Goal: Information Seeking & Learning: Learn about a topic

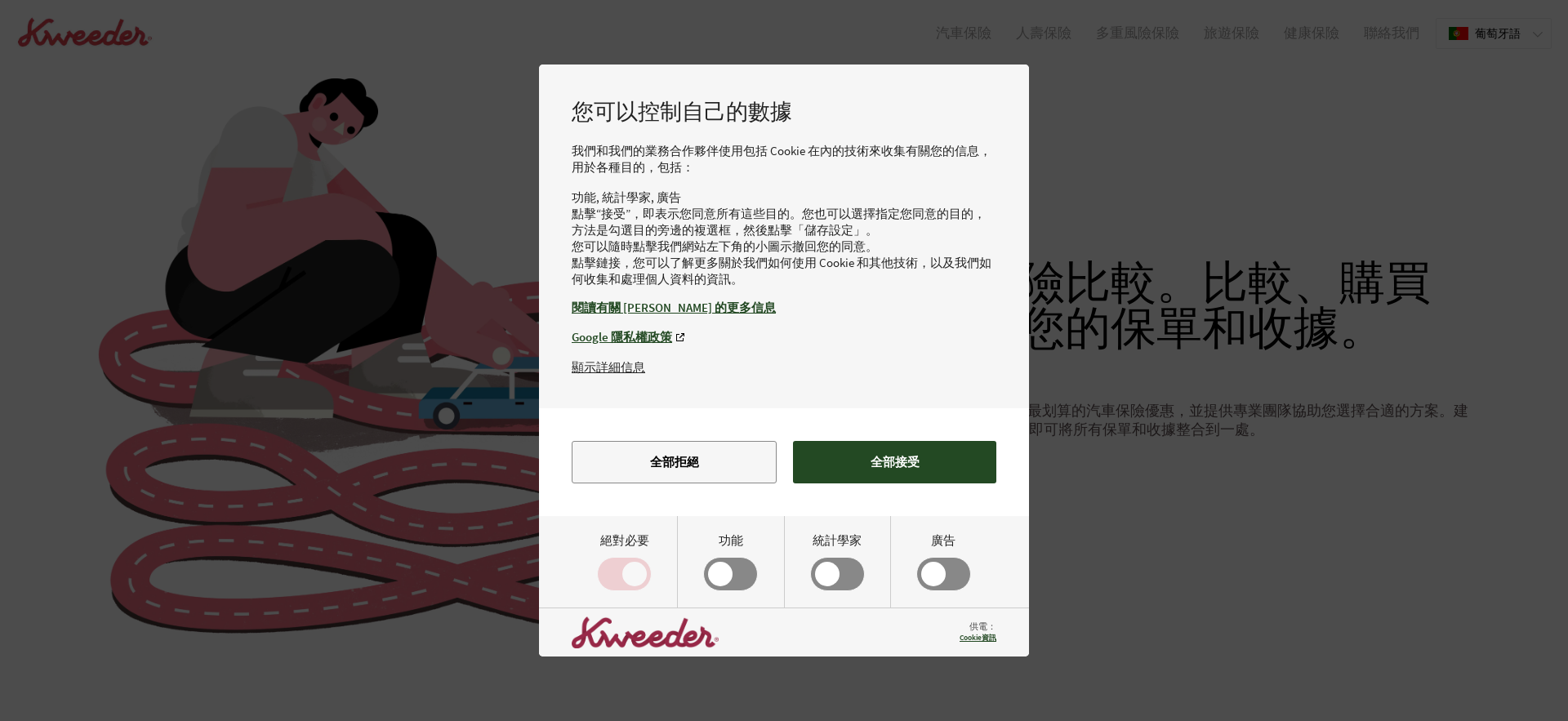
click at [896, 483] on button "全部接受" at bounding box center [894, 462] width 203 height 42
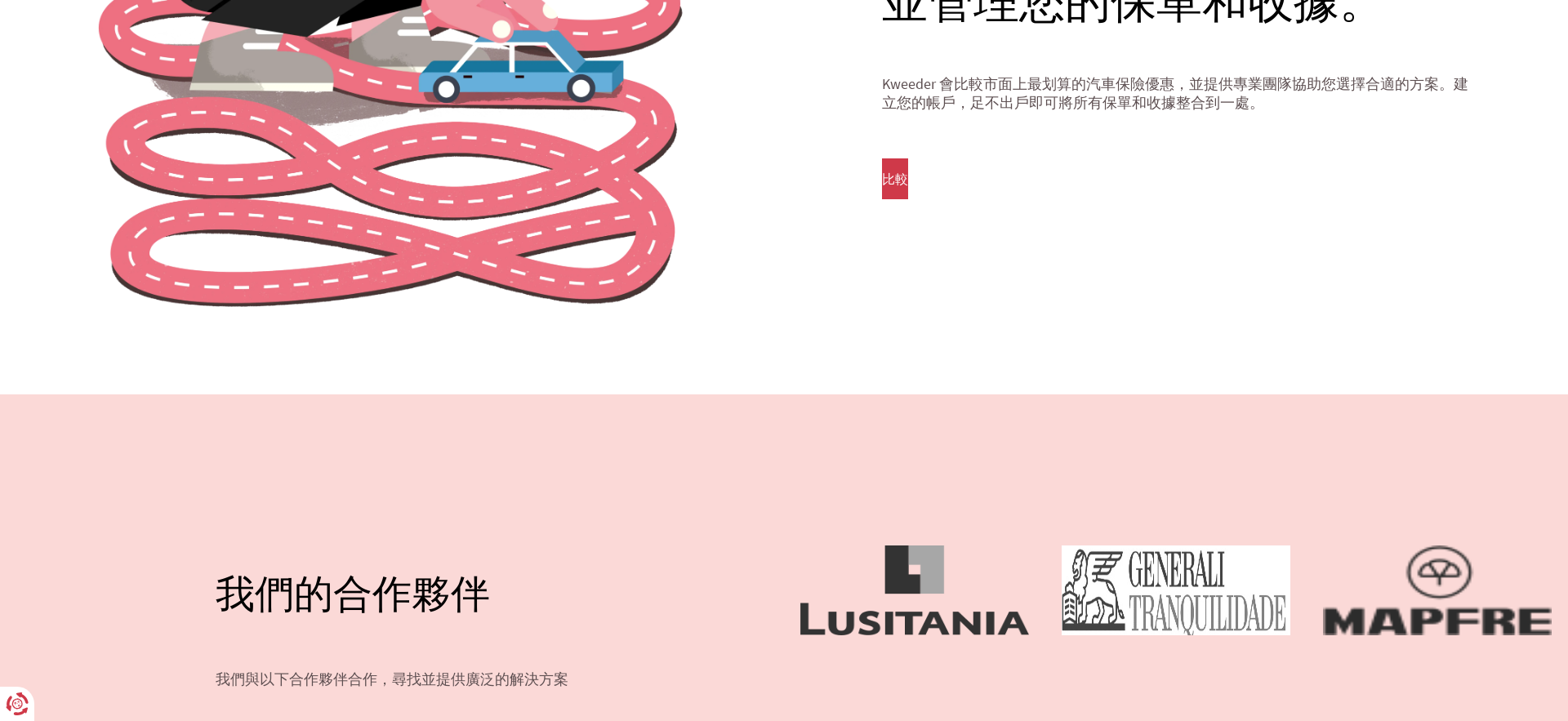
scroll to position [384, 0]
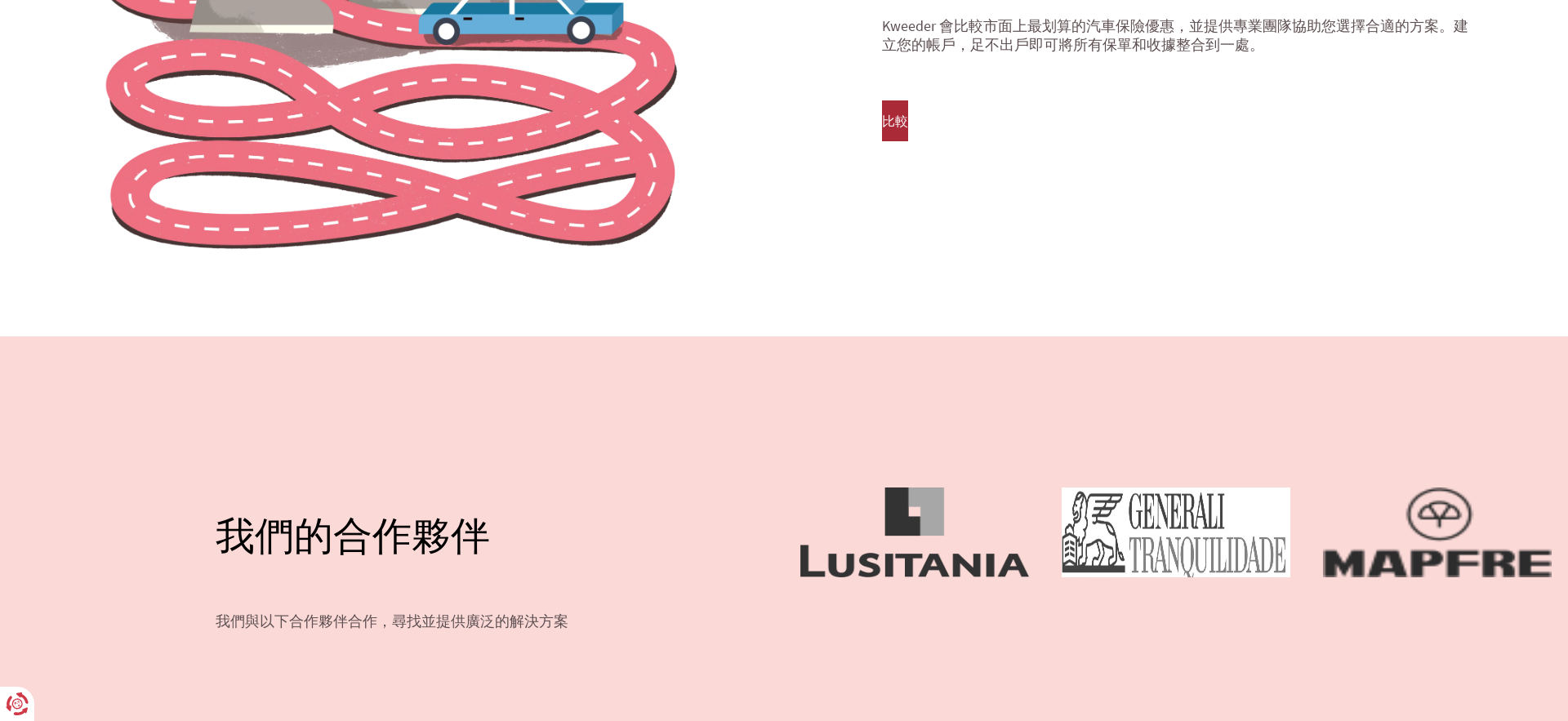
click at [908, 111] on button "比較" at bounding box center [895, 120] width 26 height 40
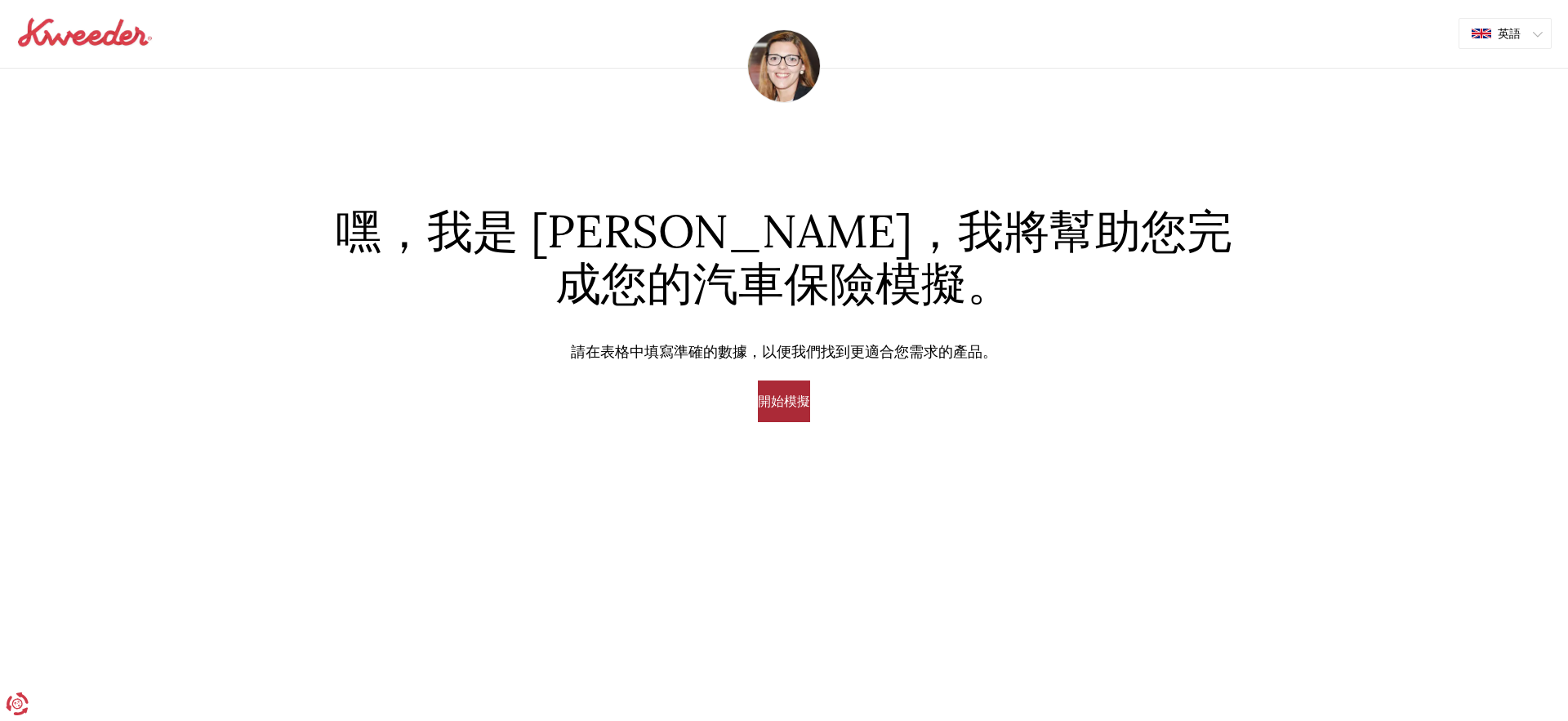
click at [805, 404] on font "開始模擬" at bounding box center [784, 400] width 52 height 16
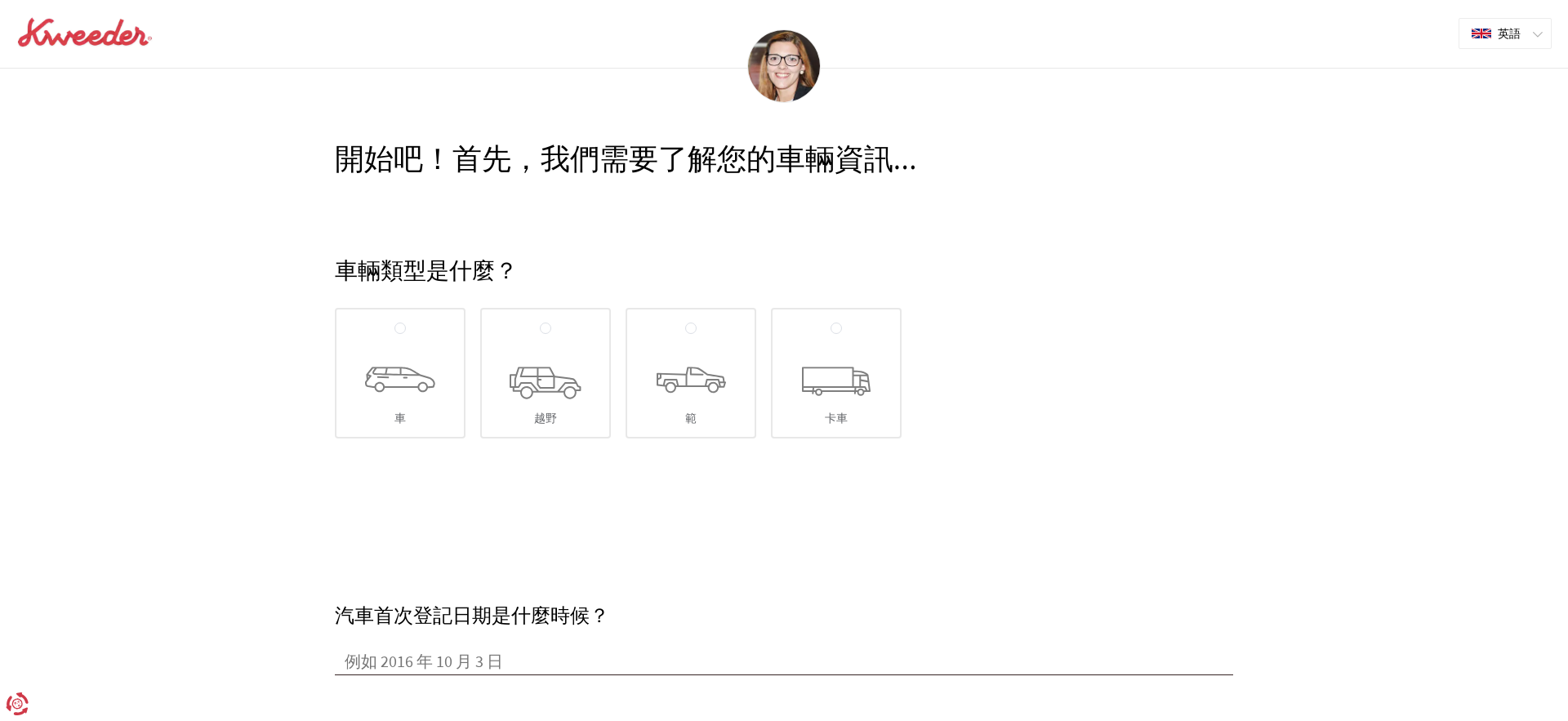
click at [420, 380] on icon at bounding box center [399, 379] width 70 height 26
radio input "true"
click at [406, 335] on input "車" at bounding box center [400, 329] width 12 height 13
click at [120, 35] on img at bounding box center [84, 32] width 137 height 33
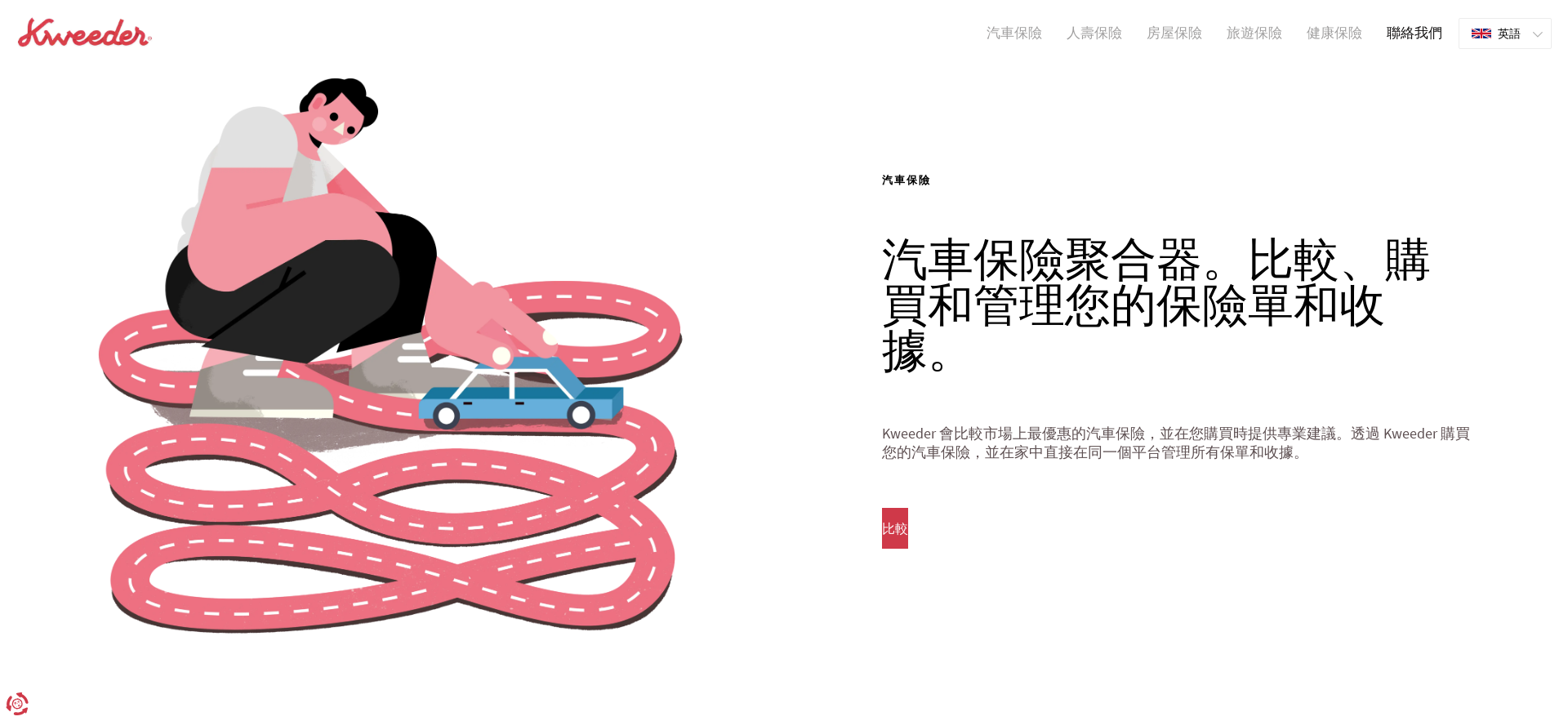
click at [1378, 34] on link "聯絡我們" at bounding box center [1414, 33] width 80 height 16
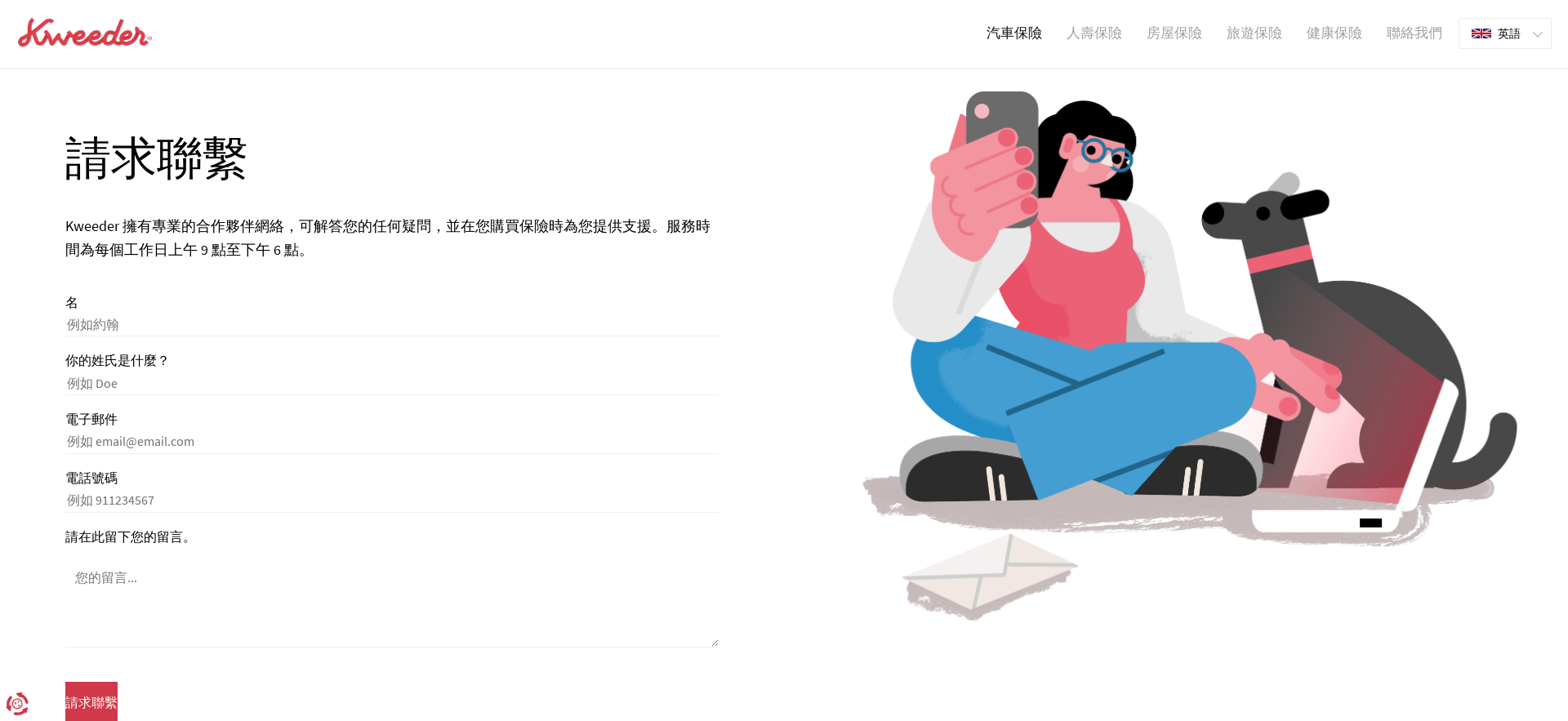
click at [1019, 35] on font "汽車保險" at bounding box center [1014, 32] width 56 height 18
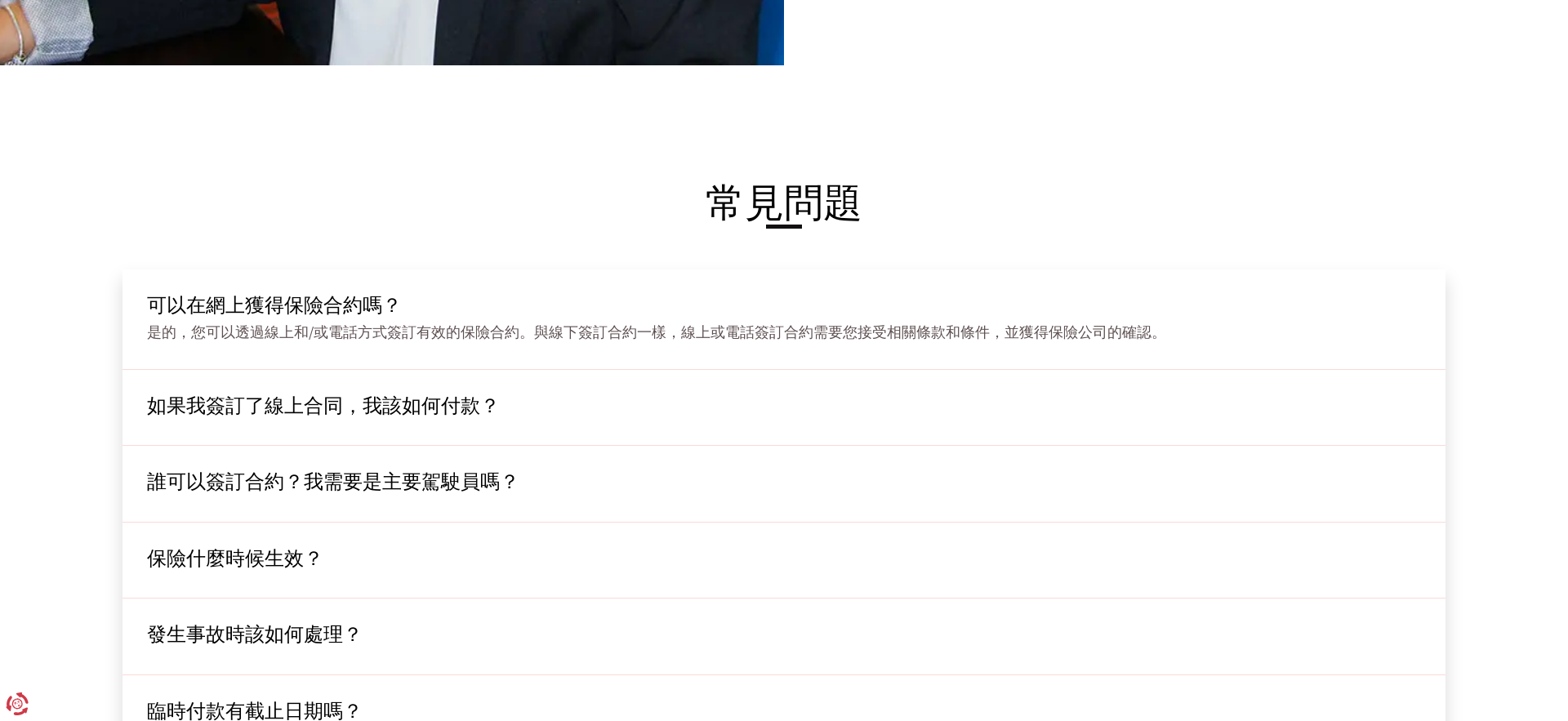
scroll to position [1793, 0]
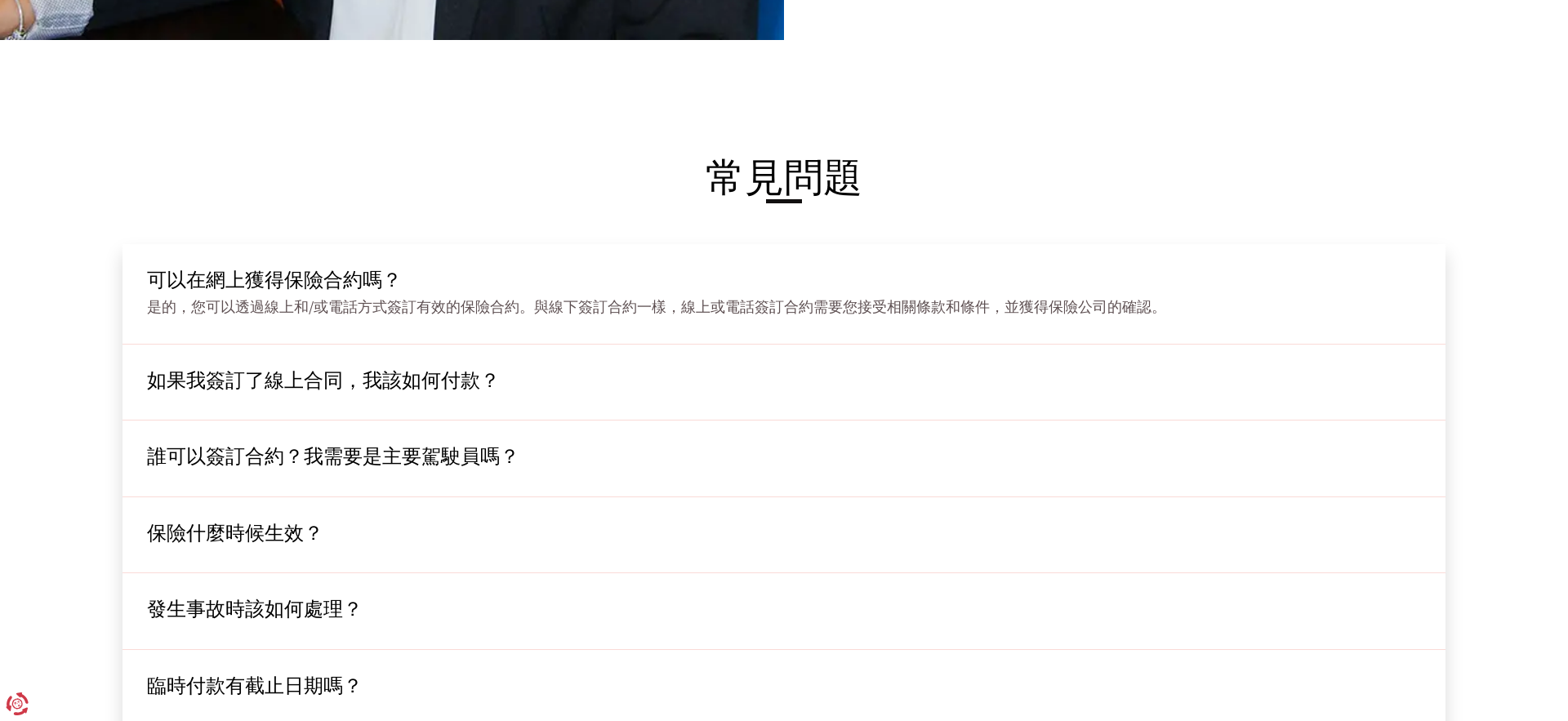
click at [465, 387] on font "如果我簽訂了線上合同，我該如何付款？" at bounding box center [323, 380] width 353 height 25
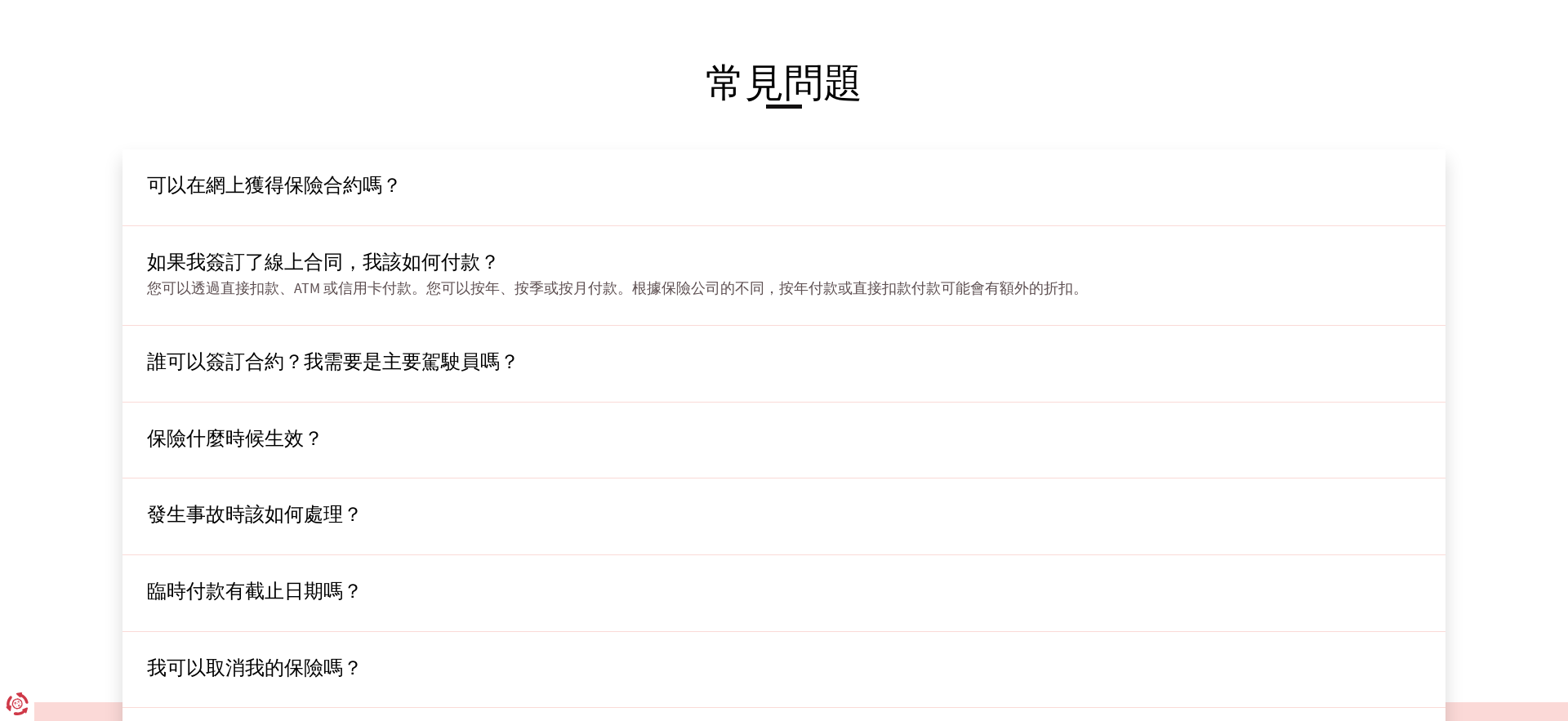
scroll to position [1888, 0]
click at [474, 377] on div "誰可以簽訂合約？我需要是主要駕駛員嗎？ 所有持有B類駕照的人都可以購買汽車保險。被保險人無需是車輛的主要駕駛員。您在簽訂保險合約時，可以新增其他駕駛員。" at bounding box center [784, 365] width 1323 height 77
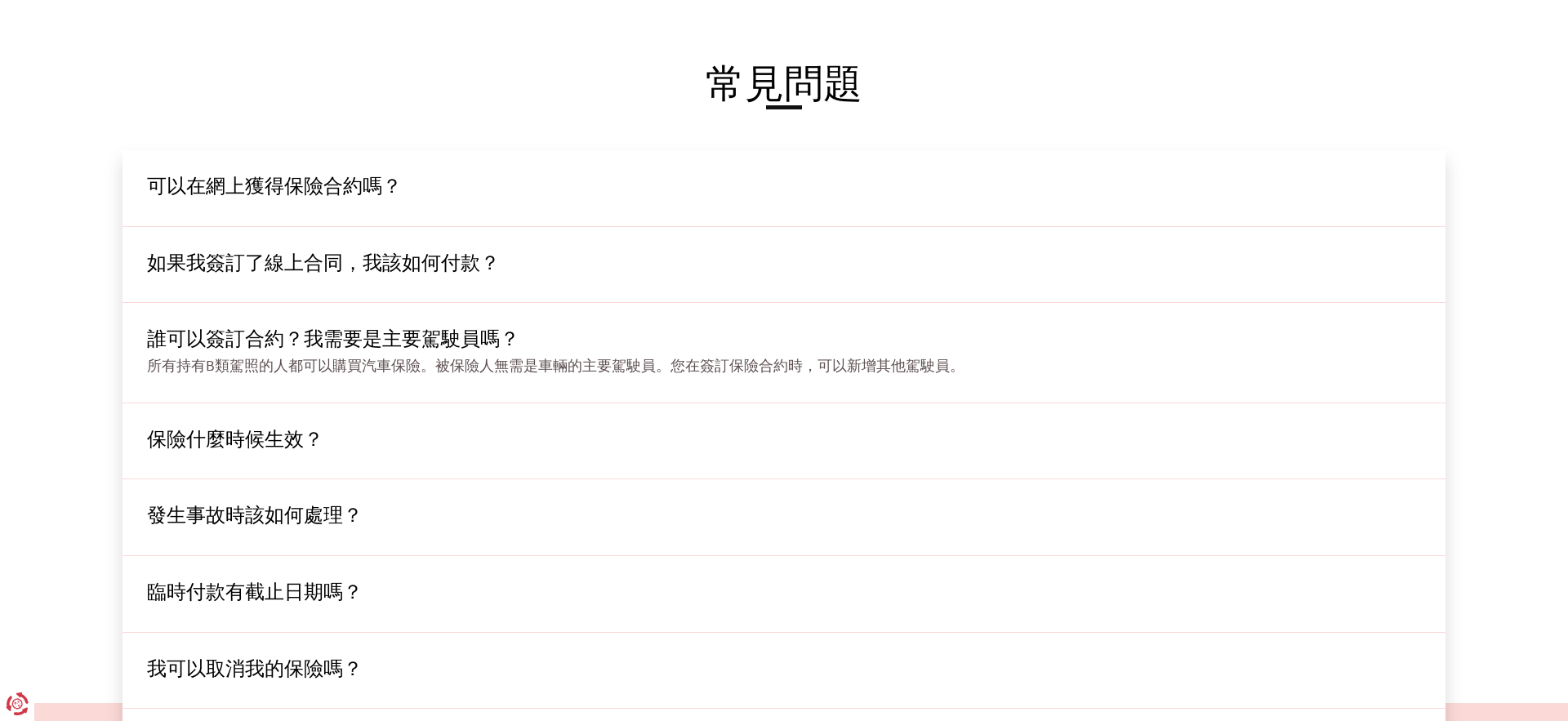
click at [432, 423] on div "保險什麼時候生效？ 一旦付款，保險單將從第二天午夜起生效。" at bounding box center [784, 441] width 1323 height 77
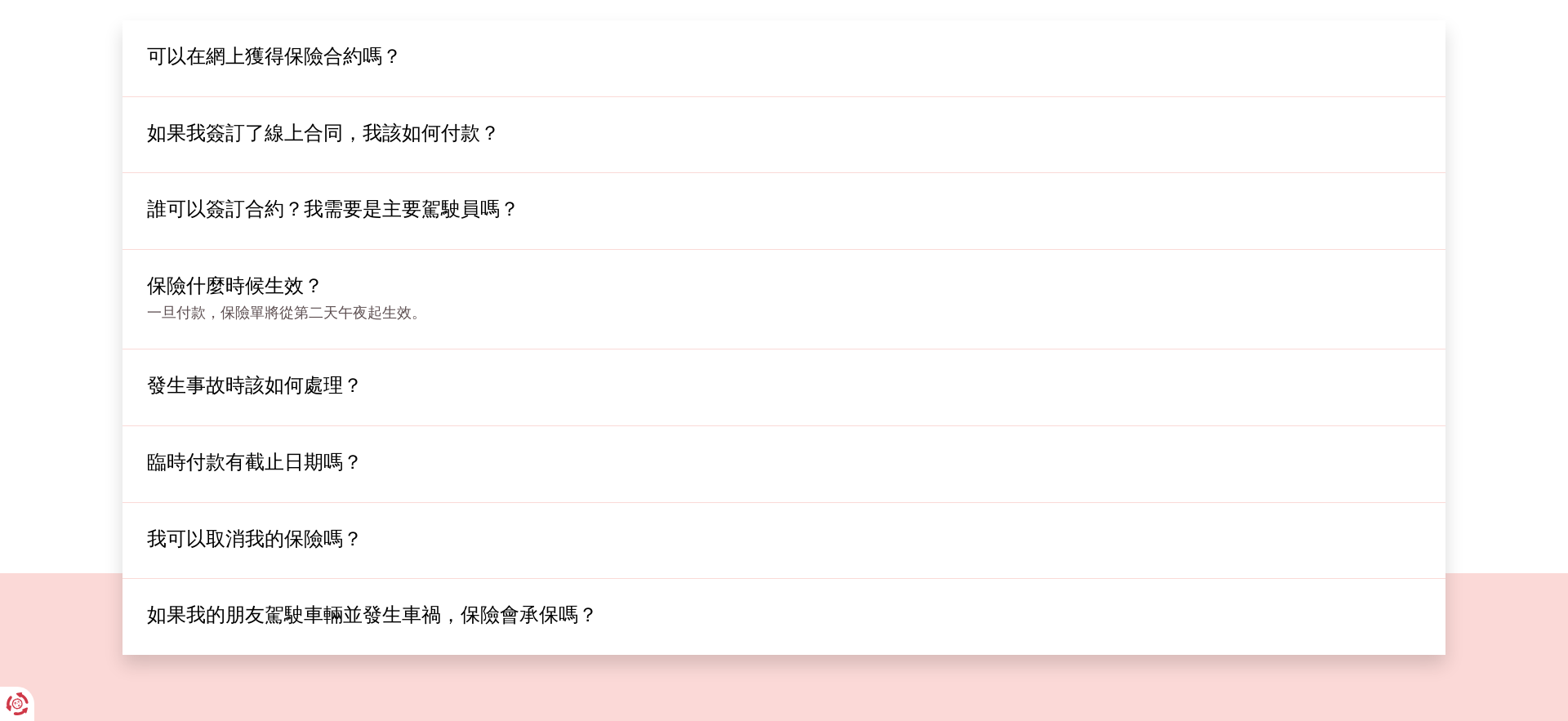
scroll to position [2075, 0]
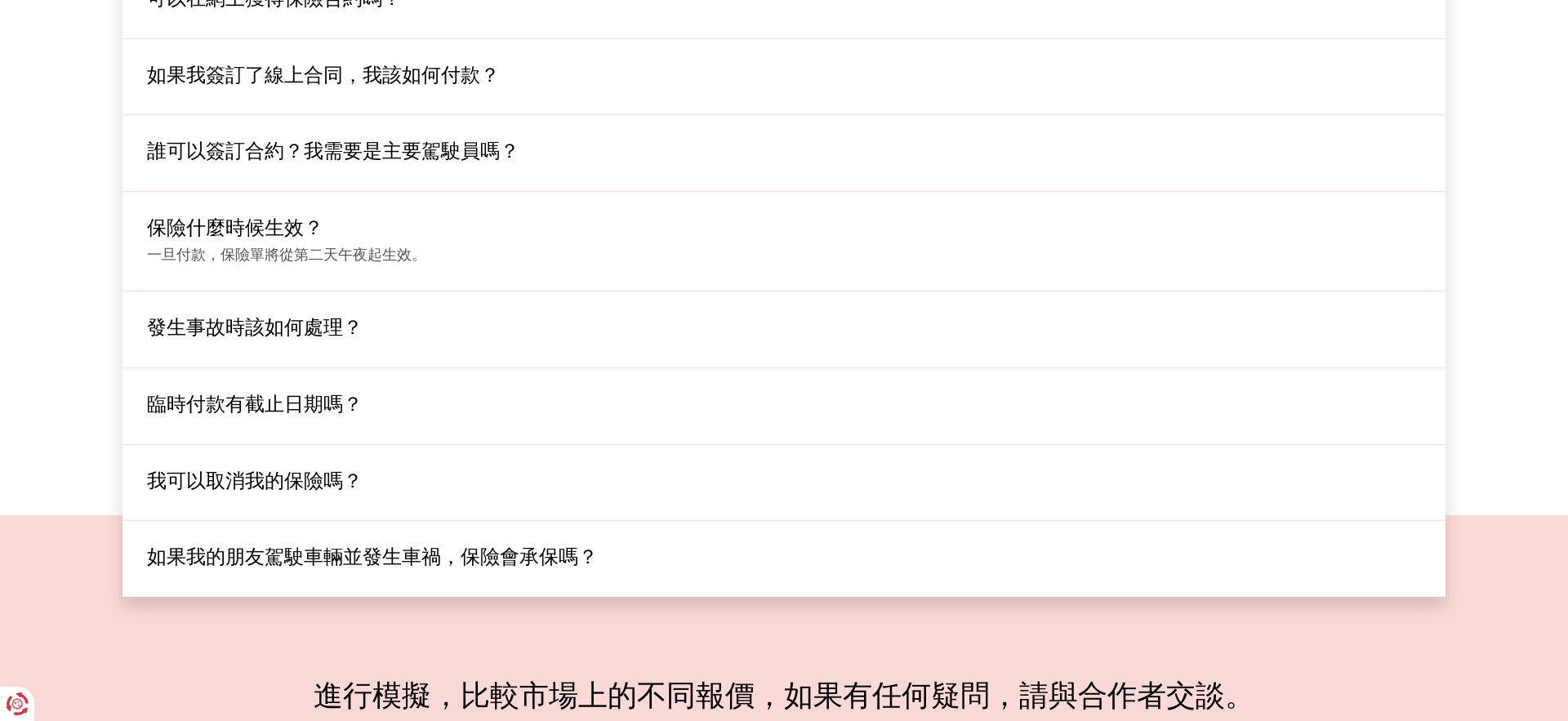
click at [459, 352] on div "發生事故時該如何處理？ 發生事故後，您應盡快通知您的保險公司。如果發生人身傷害，您應該聯絡當地政府、PSP 或 GNR。如果您需要保險經紀人的協助，請登入 K…" at bounding box center [784, 329] width 1323 height 77
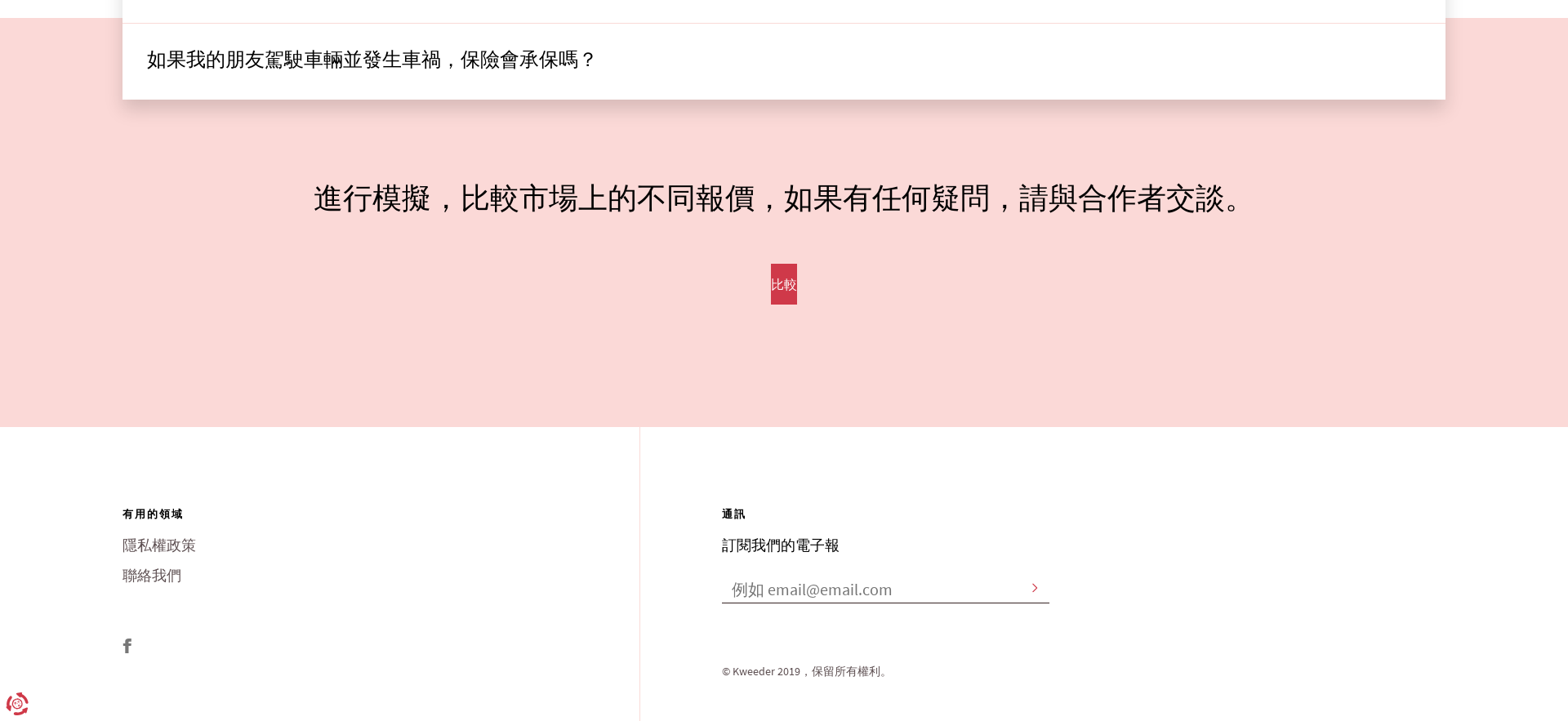
scroll to position [2582, 0]
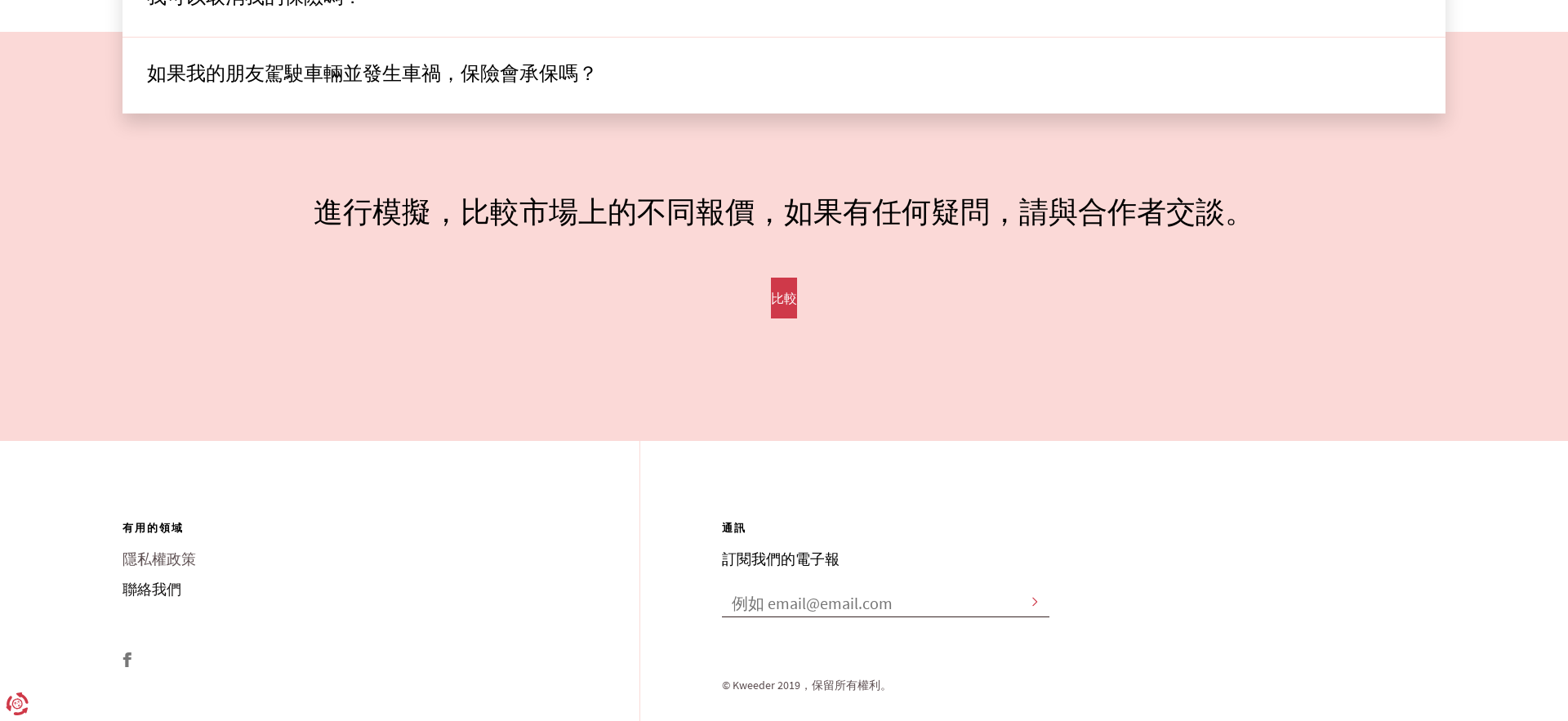
click at [169, 589] on font "聯絡我們" at bounding box center [152, 589] width 59 height 19
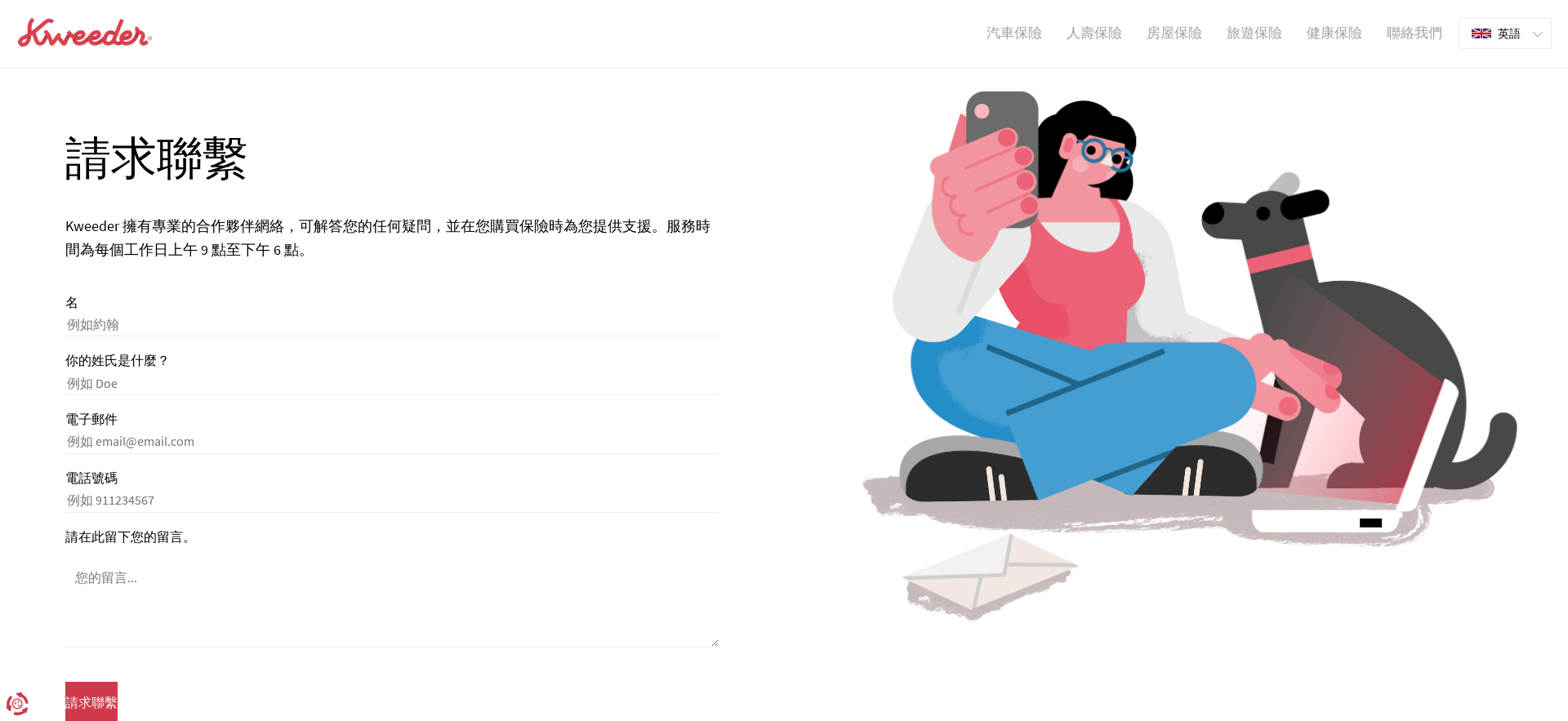
scroll to position [67, 0]
